Goal: Transaction & Acquisition: Purchase product/service

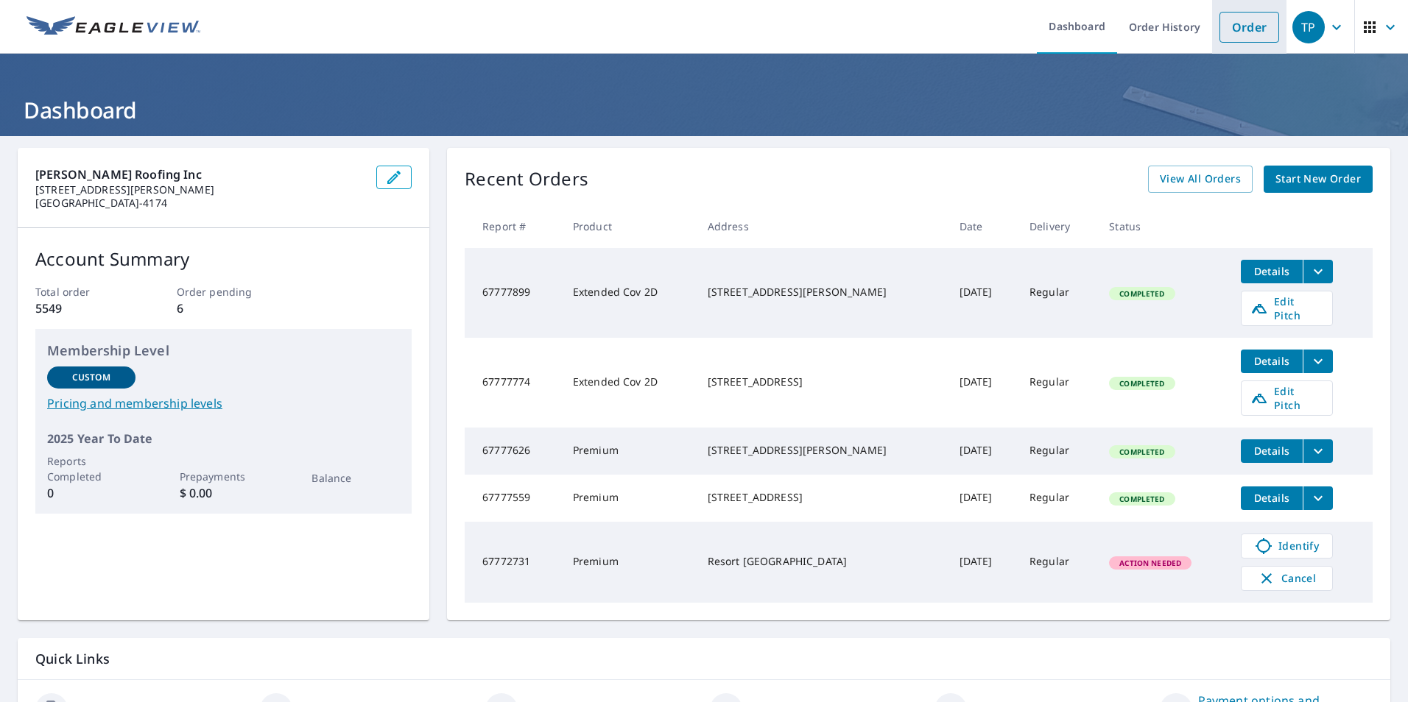
click at [1239, 28] on link "Order" at bounding box center [1249, 27] width 60 height 31
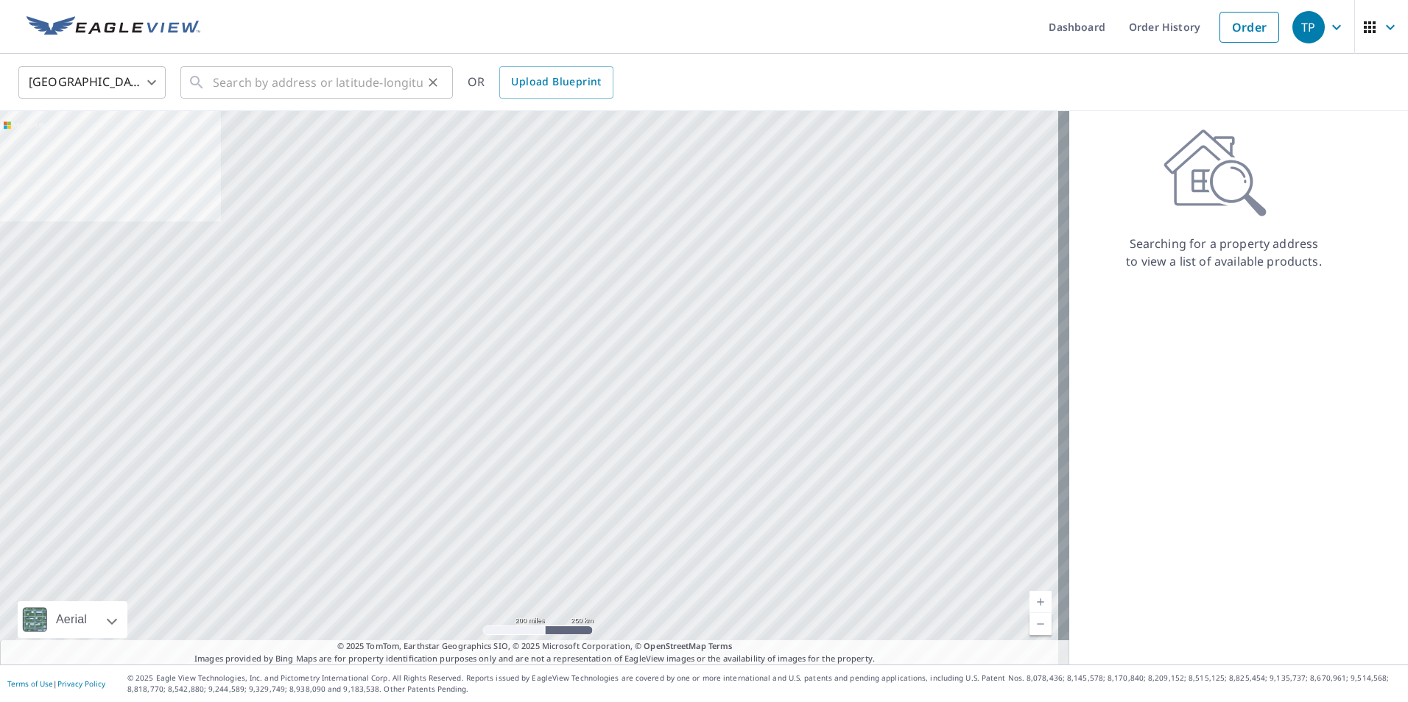
click at [203, 89] on icon at bounding box center [197, 83] width 18 height 18
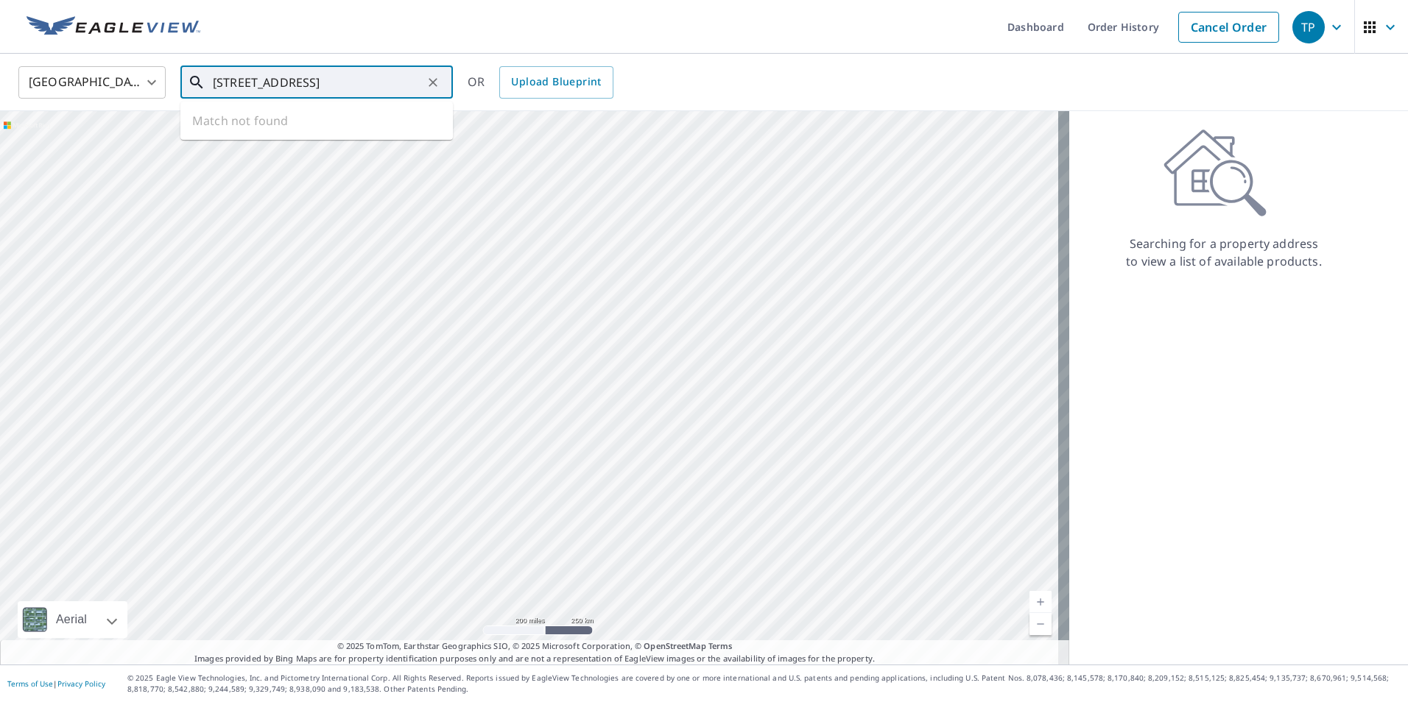
type input "[STREET_ADDRESS]"
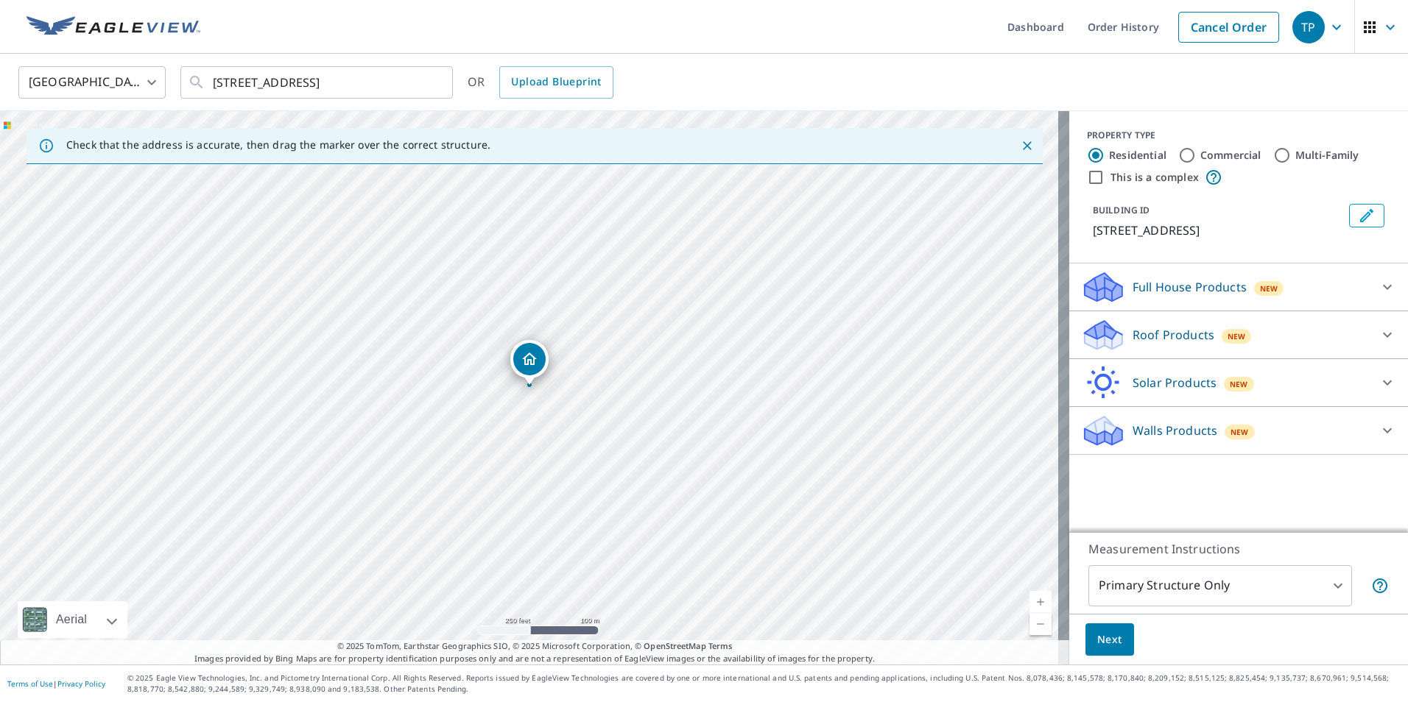
click at [1085, 339] on icon at bounding box center [1104, 340] width 38 height 18
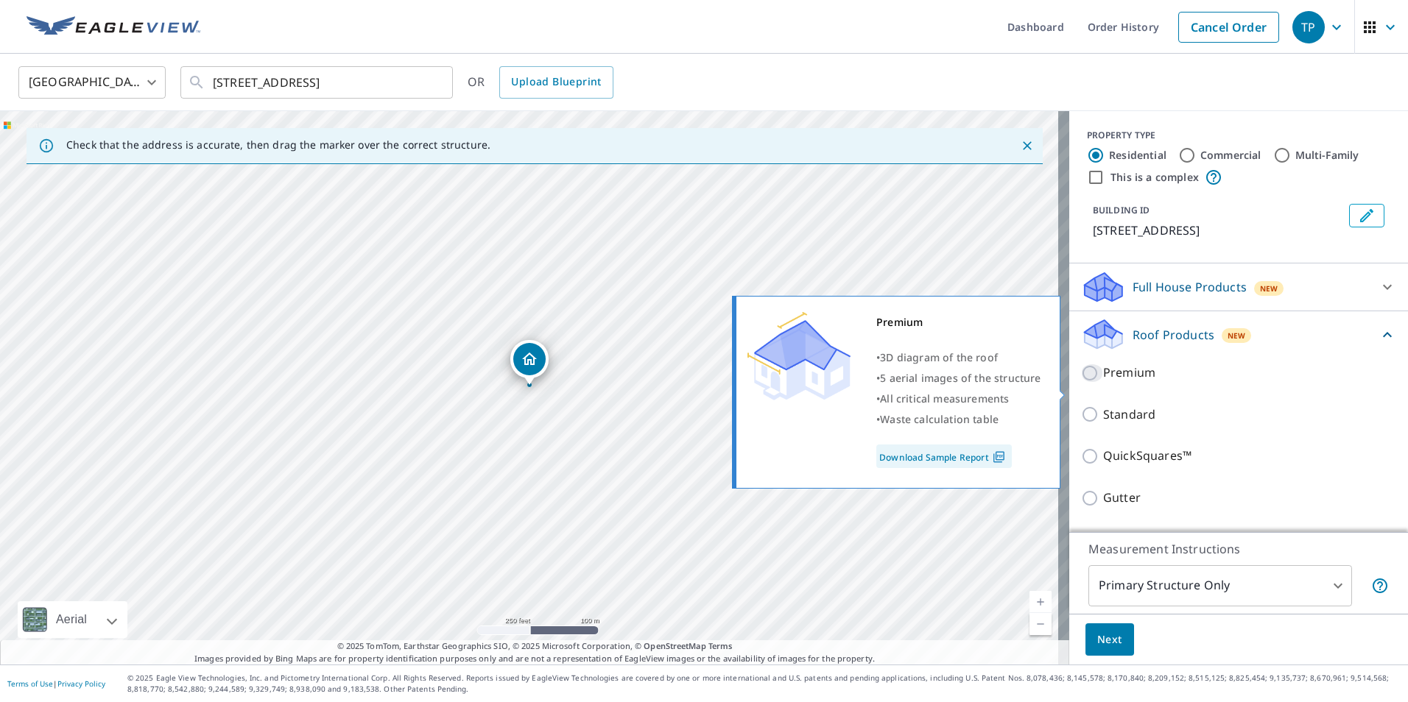
click at [1082, 382] on input "Premium" at bounding box center [1092, 373] width 22 height 18
checkbox input "true"
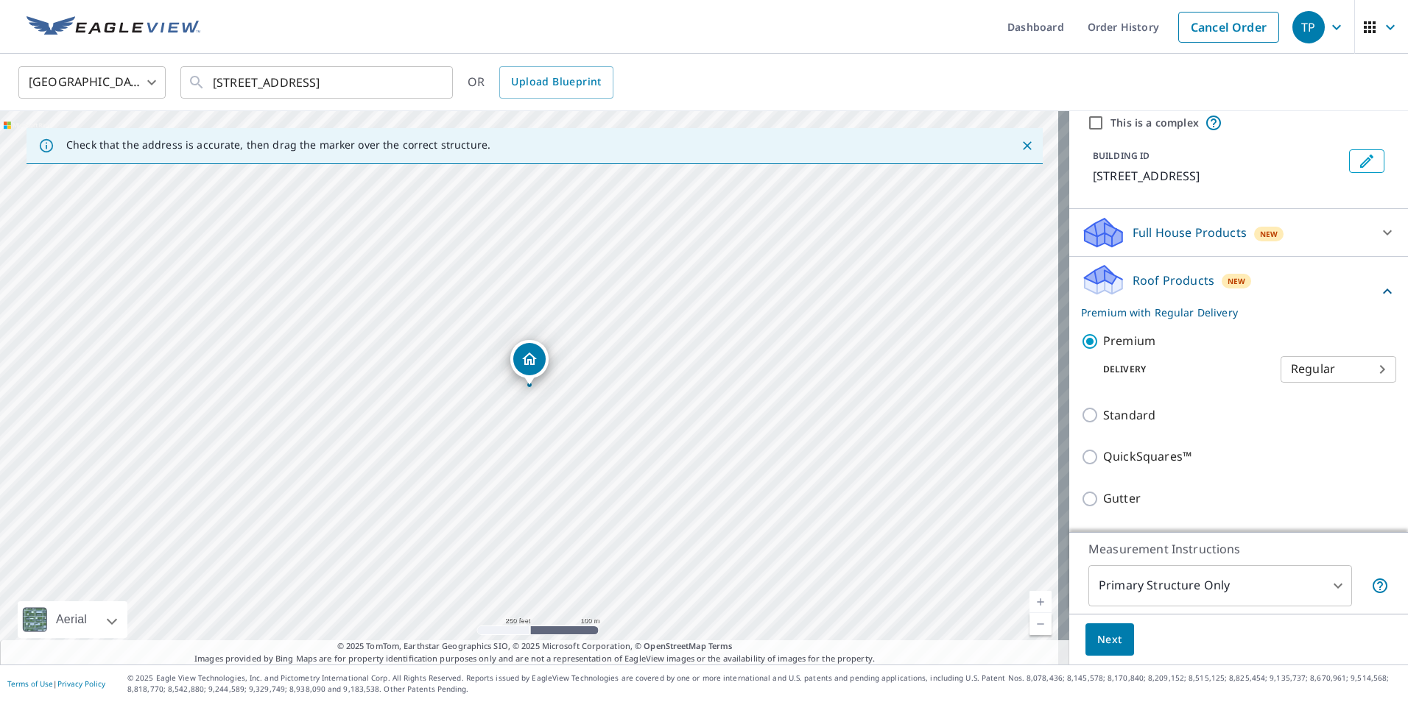
scroll to position [204, 0]
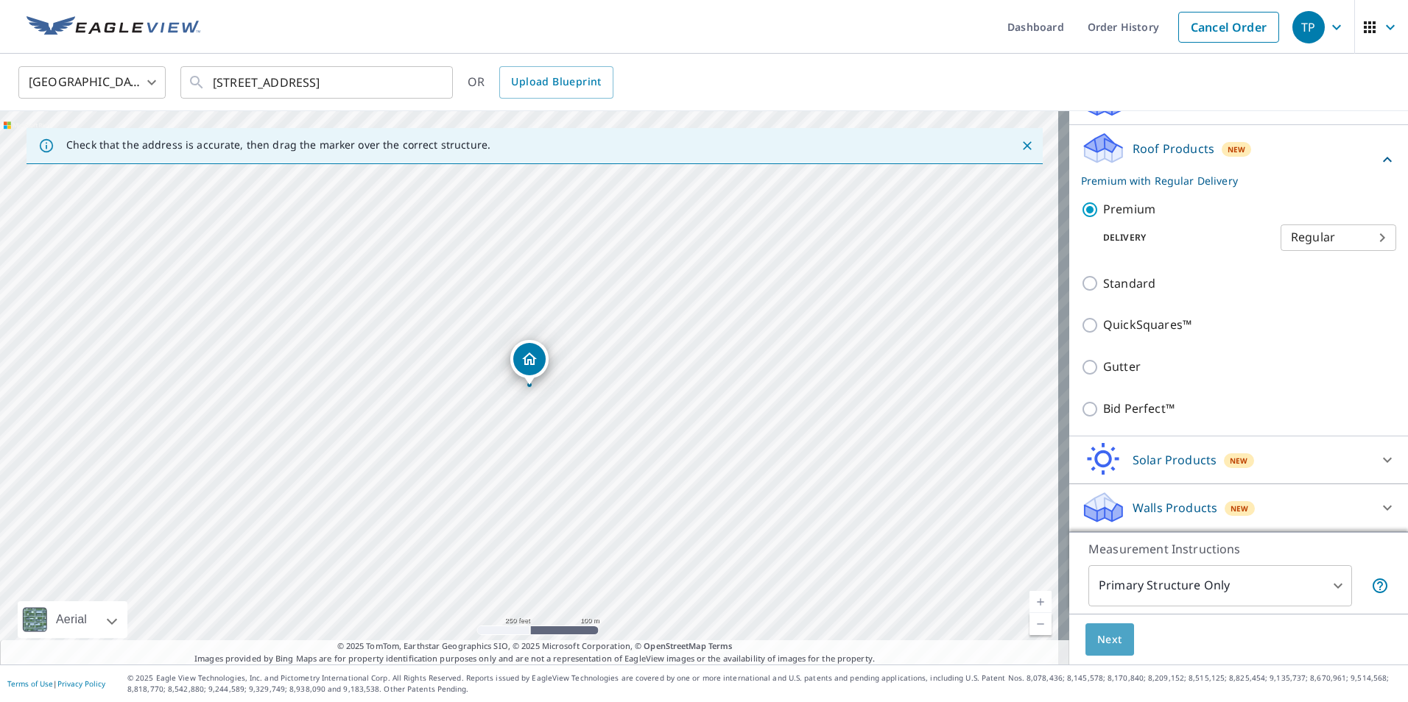
click at [1097, 635] on span "Next" at bounding box center [1109, 640] width 25 height 18
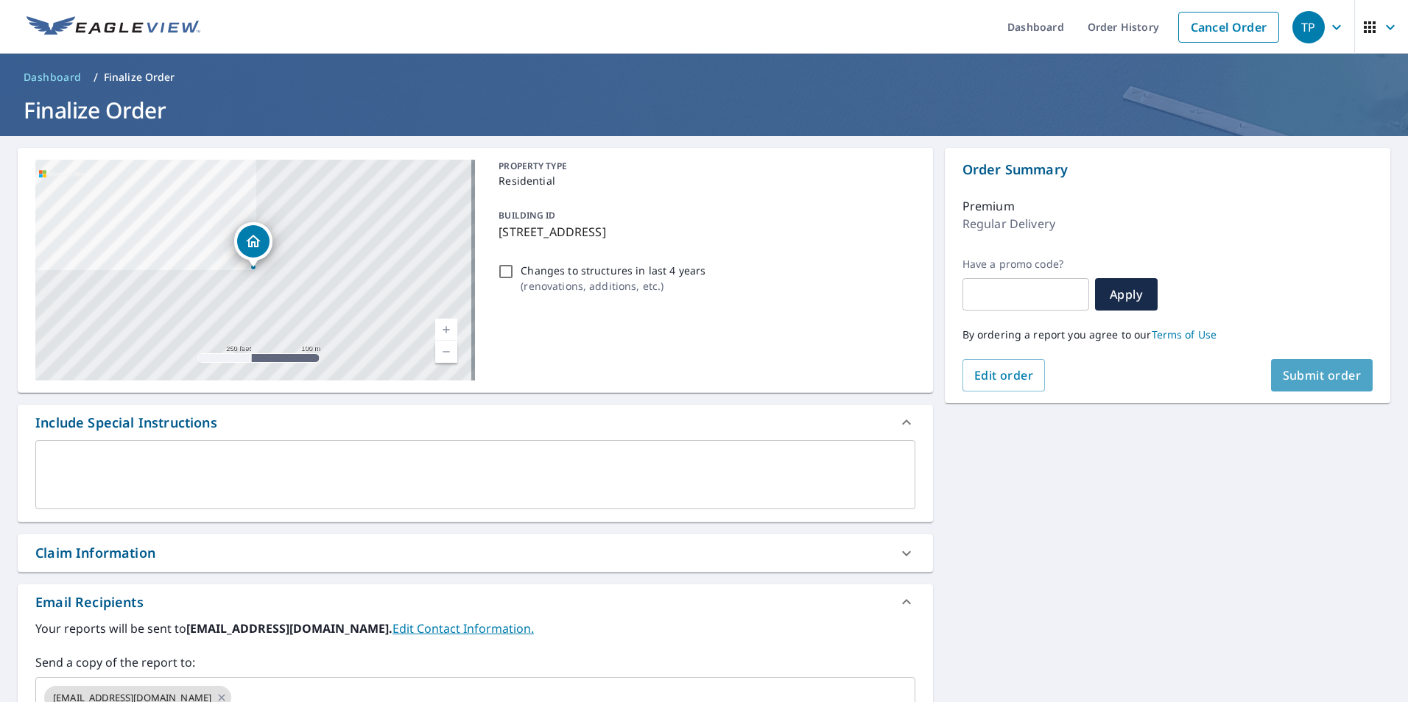
click at [1303, 380] on span "Submit order" at bounding box center [1322, 375] width 79 height 16
